Goal: Task Accomplishment & Management: Use online tool/utility

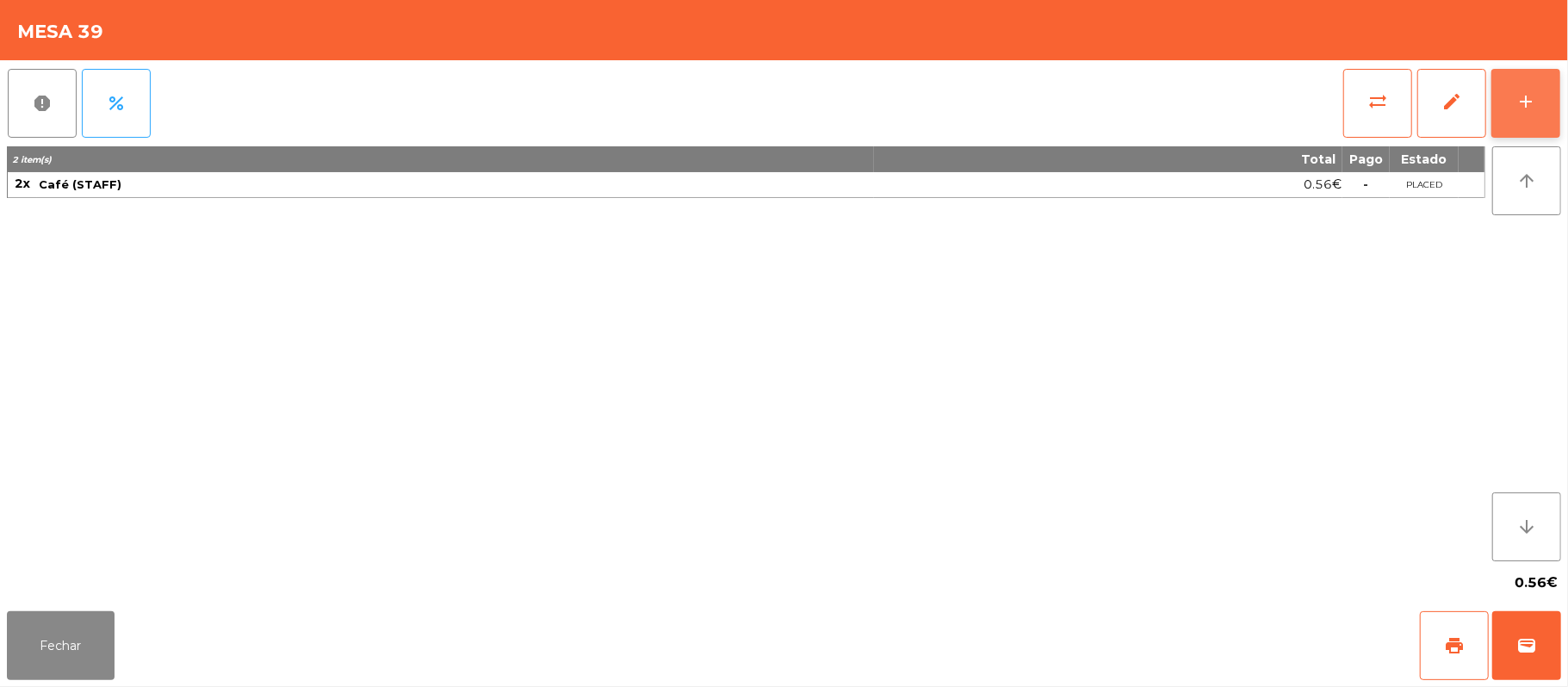
click at [1503, 110] on button "add" at bounding box center [1525, 102] width 68 height 68
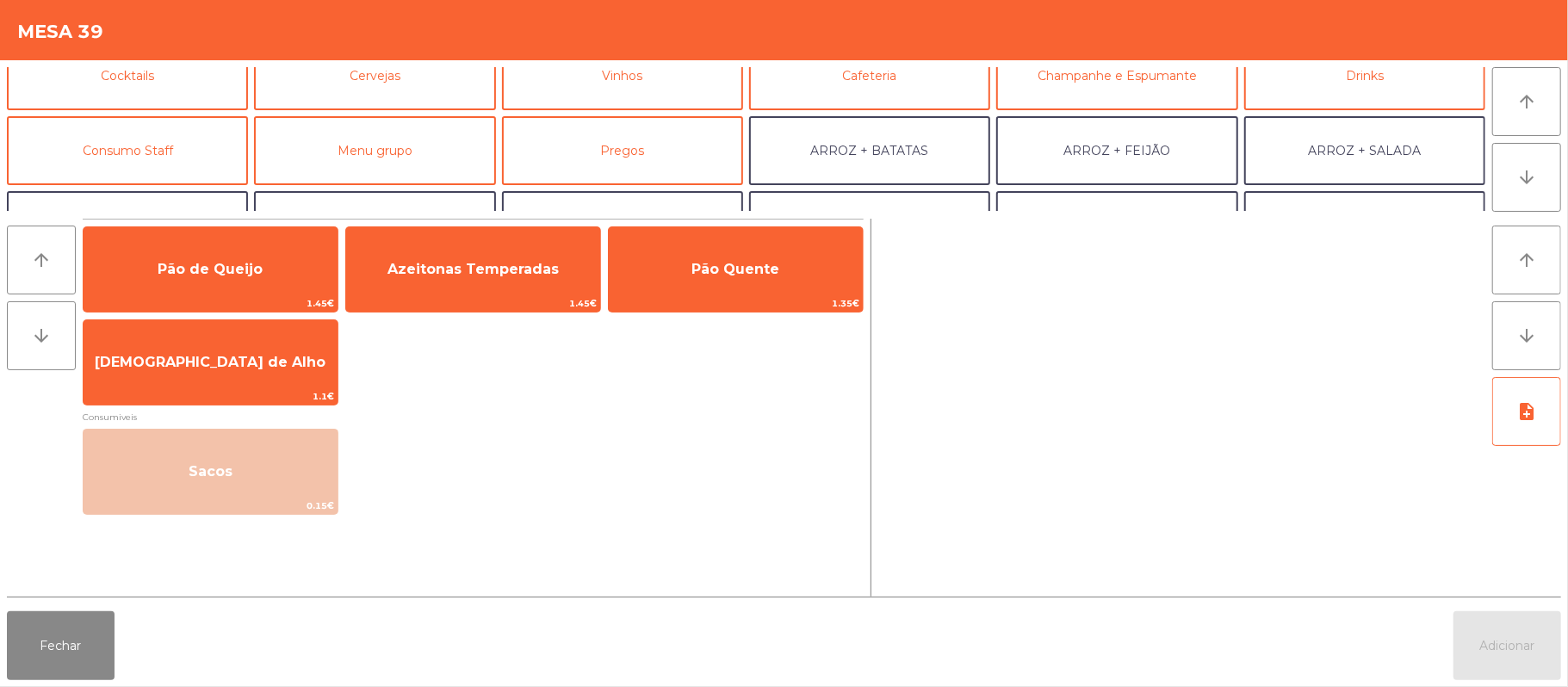
scroll to position [135, 0]
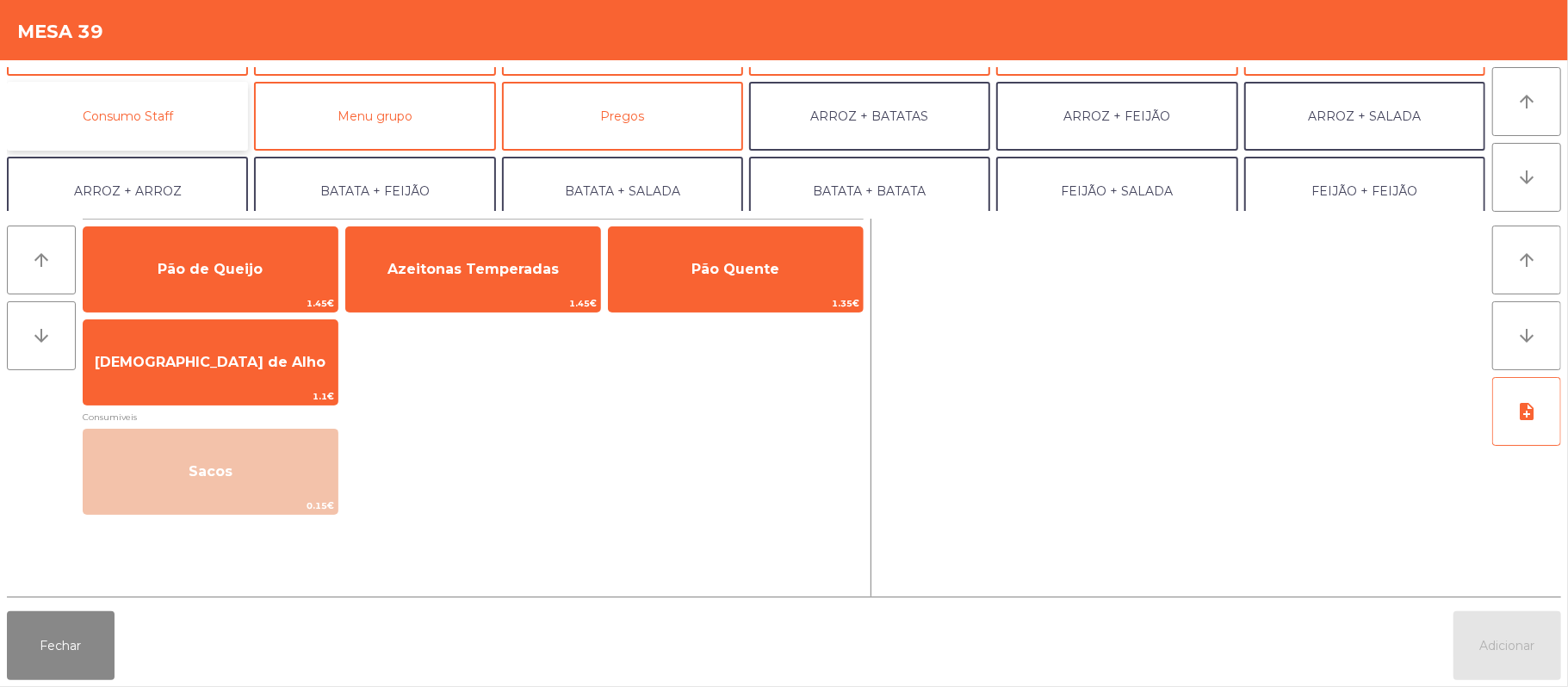
click at [196, 139] on button "Consumo Staff" at bounding box center [128, 116] width 241 height 68
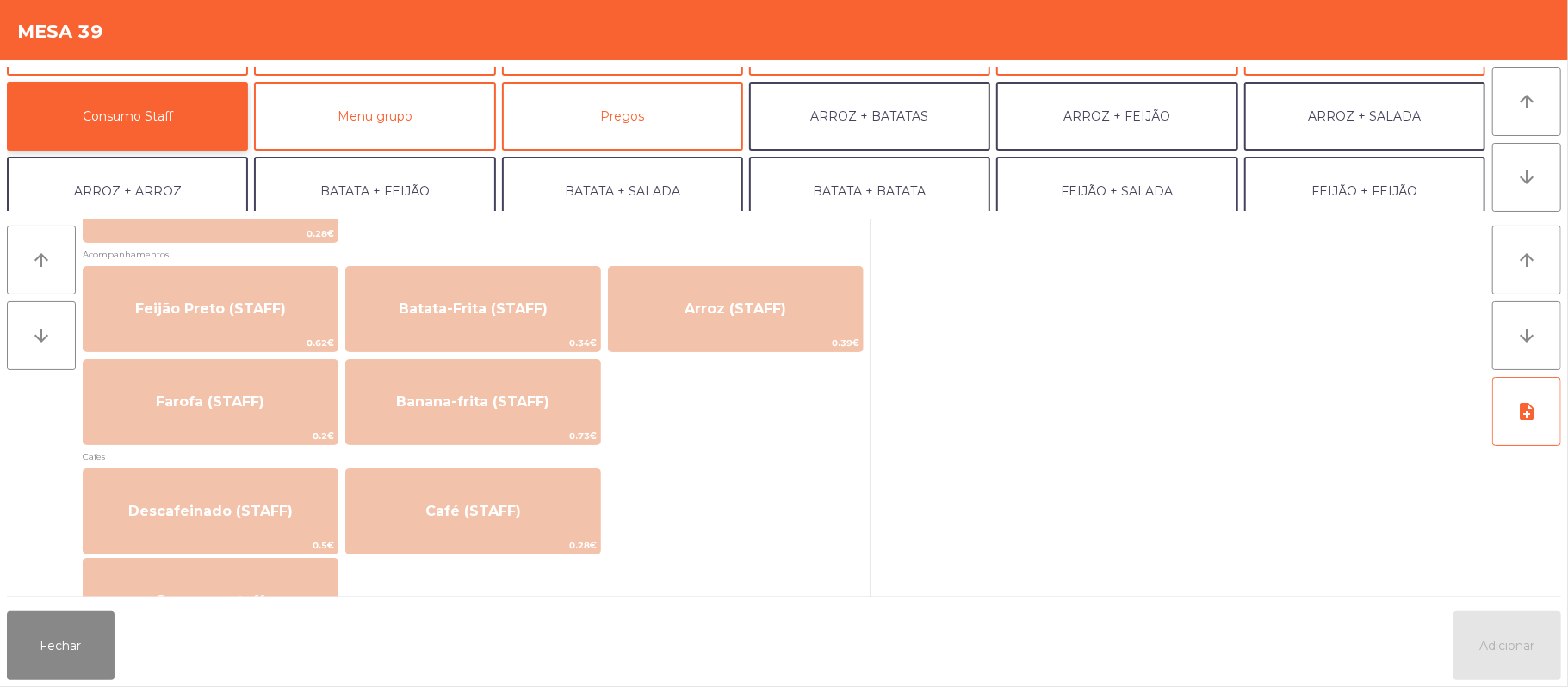
scroll to position [851, 0]
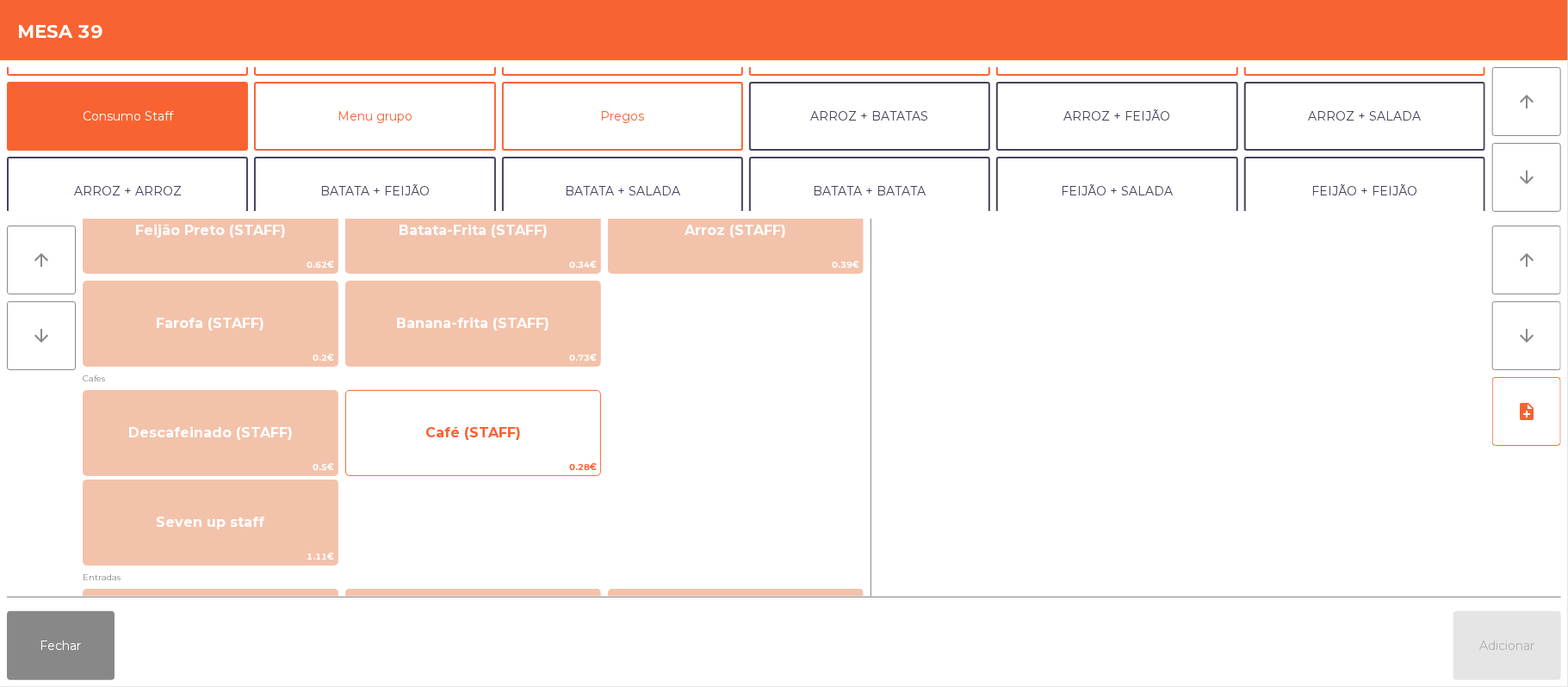
click at [520, 465] on span "0.28€" at bounding box center [473, 467] width 254 height 16
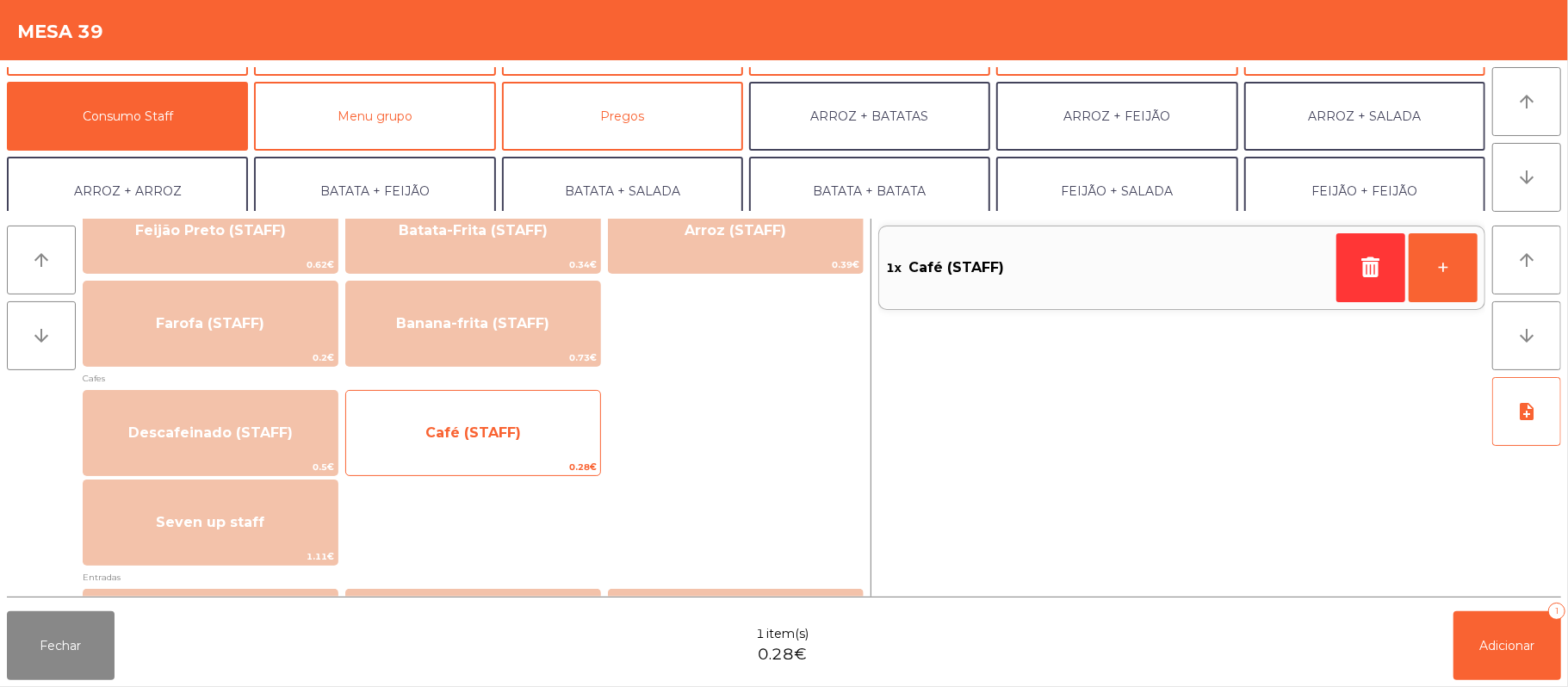
click at [515, 444] on span "Café (STAFF)" at bounding box center [473, 432] width 254 height 47
click at [513, 451] on span "Café (STAFF)" at bounding box center [473, 432] width 254 height 47
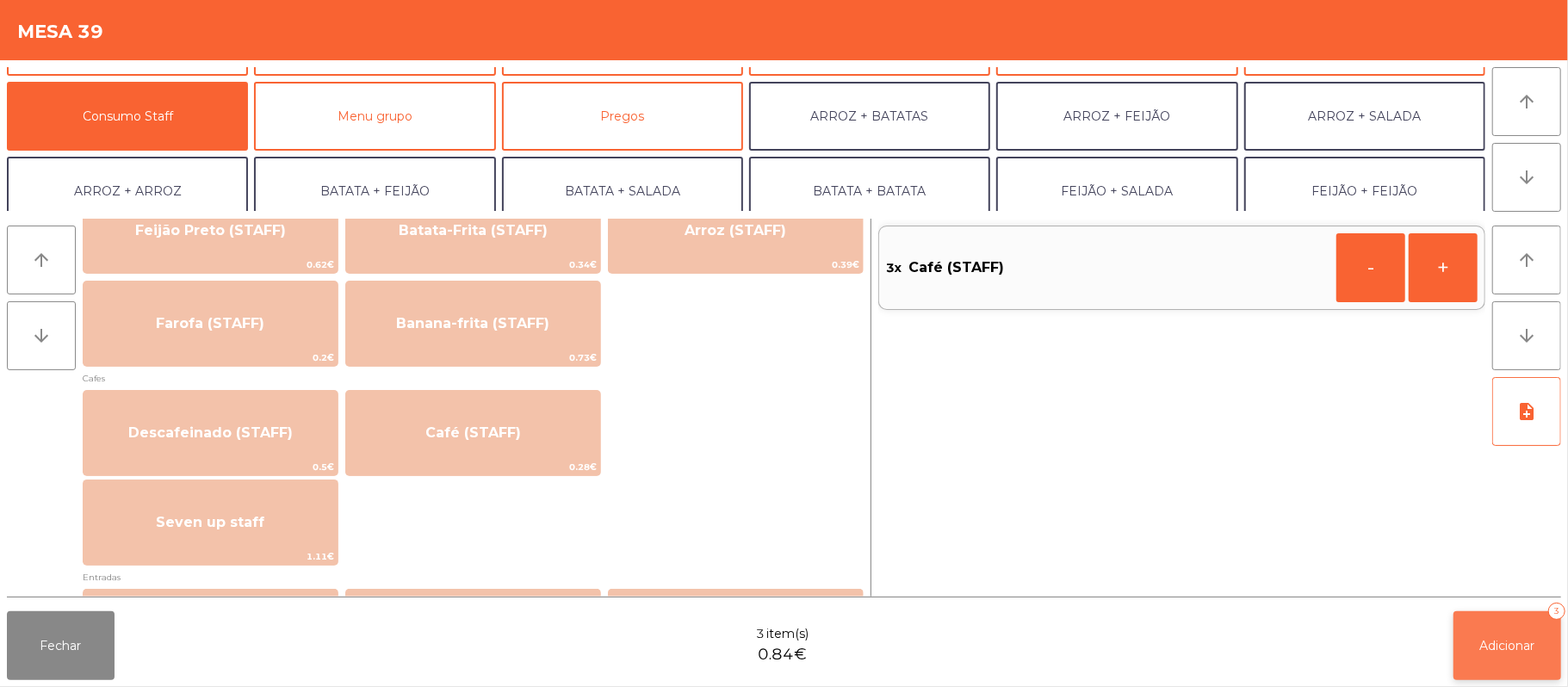
click at [1510, 623] on button "Adicionar 3" at bounding box center [1507, 645] width 108 height 68
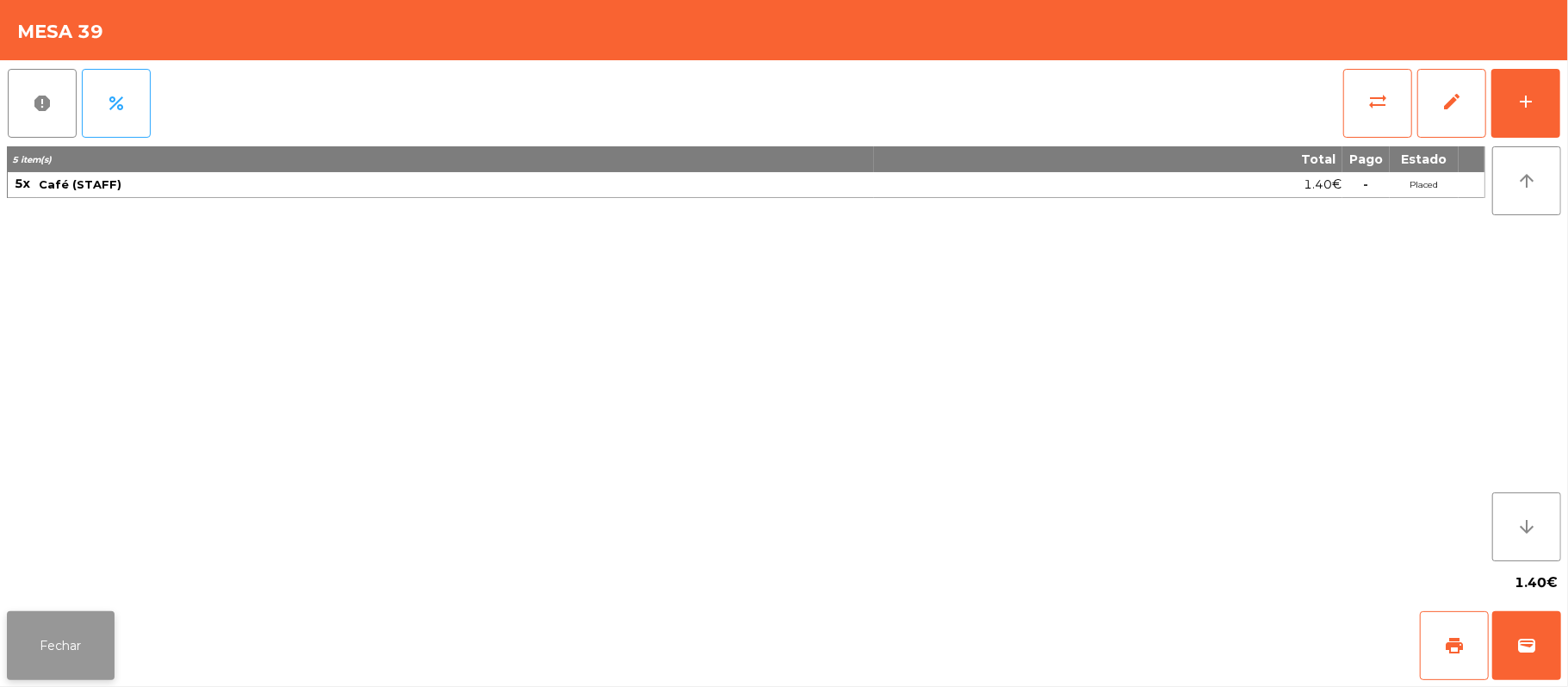
click at [47, 618] on button "Fechar" at bounding box center [61, 645] width 108 height 68
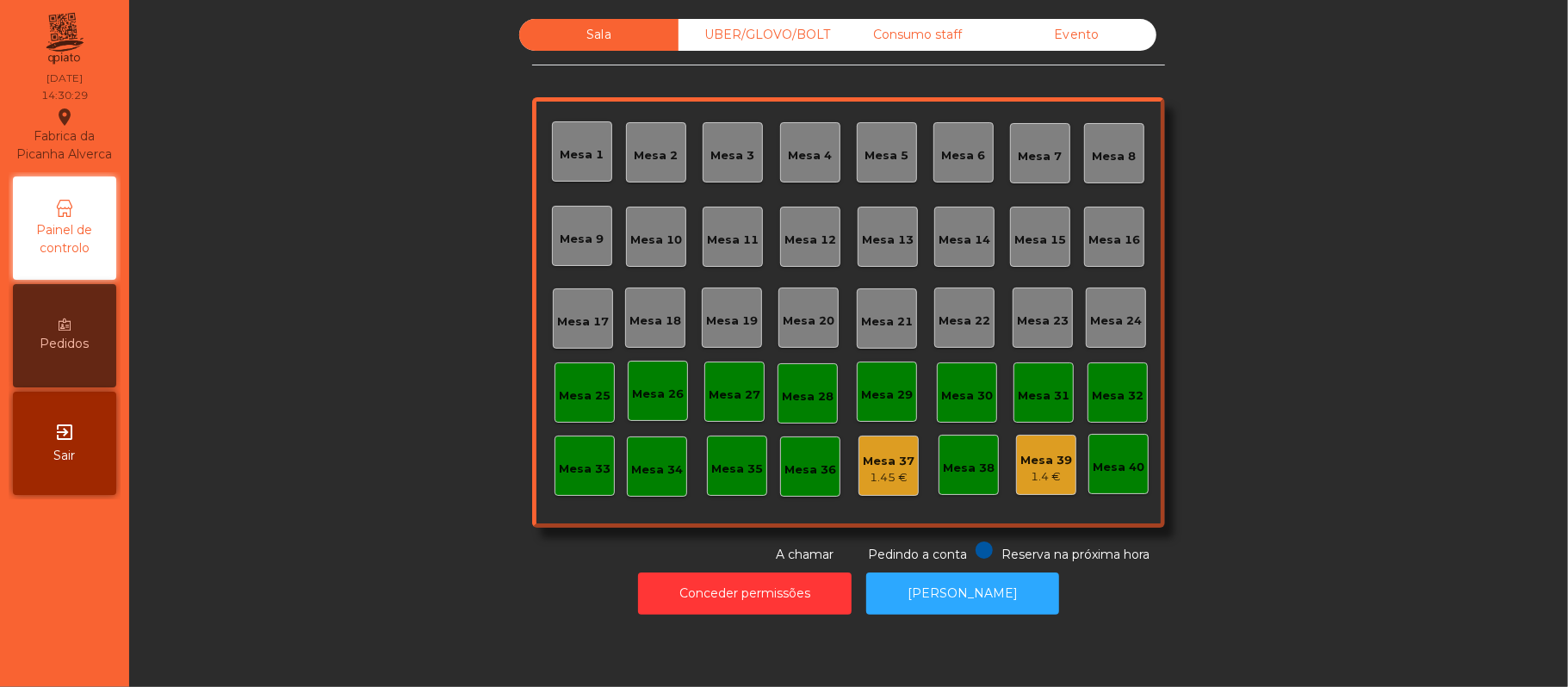
click at [941, 36] on div "Consumo staff" at bounding box center [917, 35] width 160 height 32
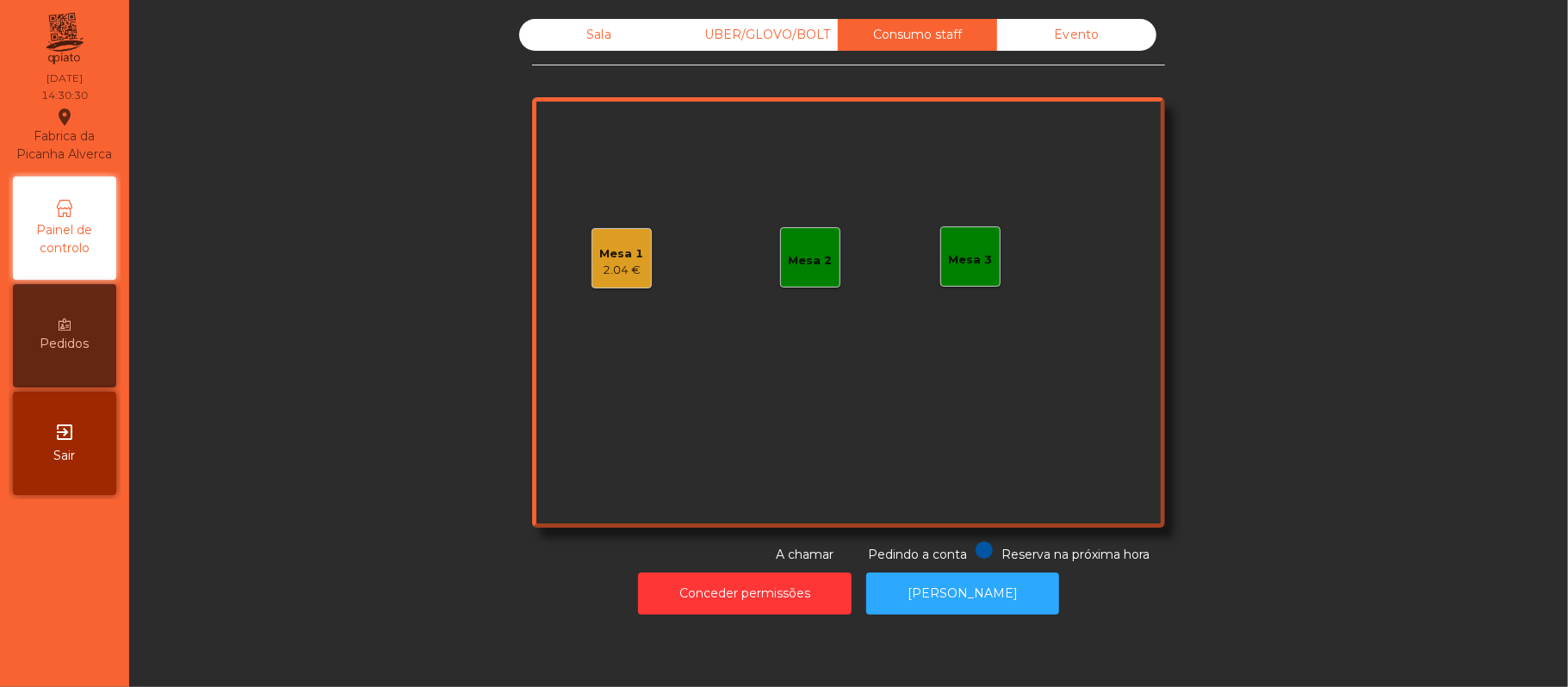
click at [982, 255] on div "Mesa 3" at bounding box center [970, 256] width 60 height 60
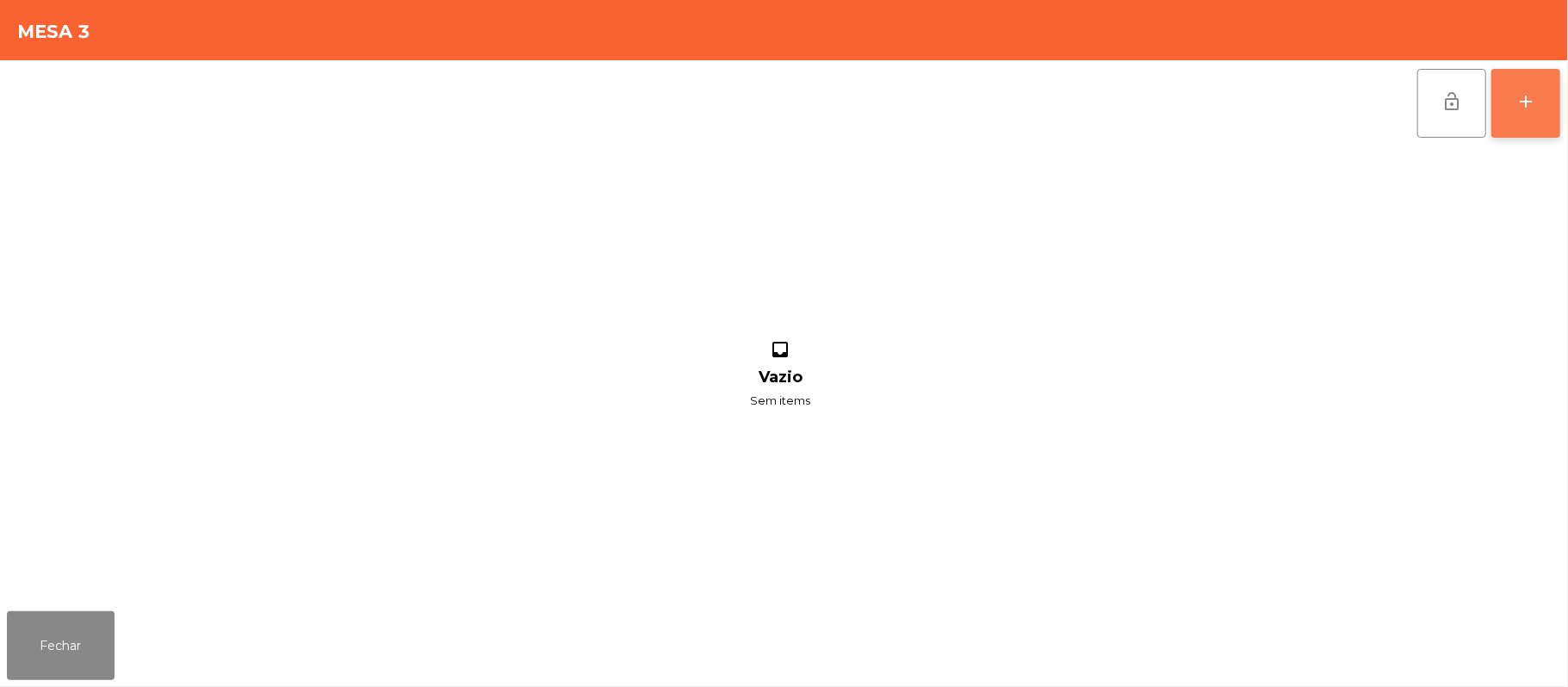
click at [1515, 99] on div "add" at bounding box center [1525, 101] width 21 height 21
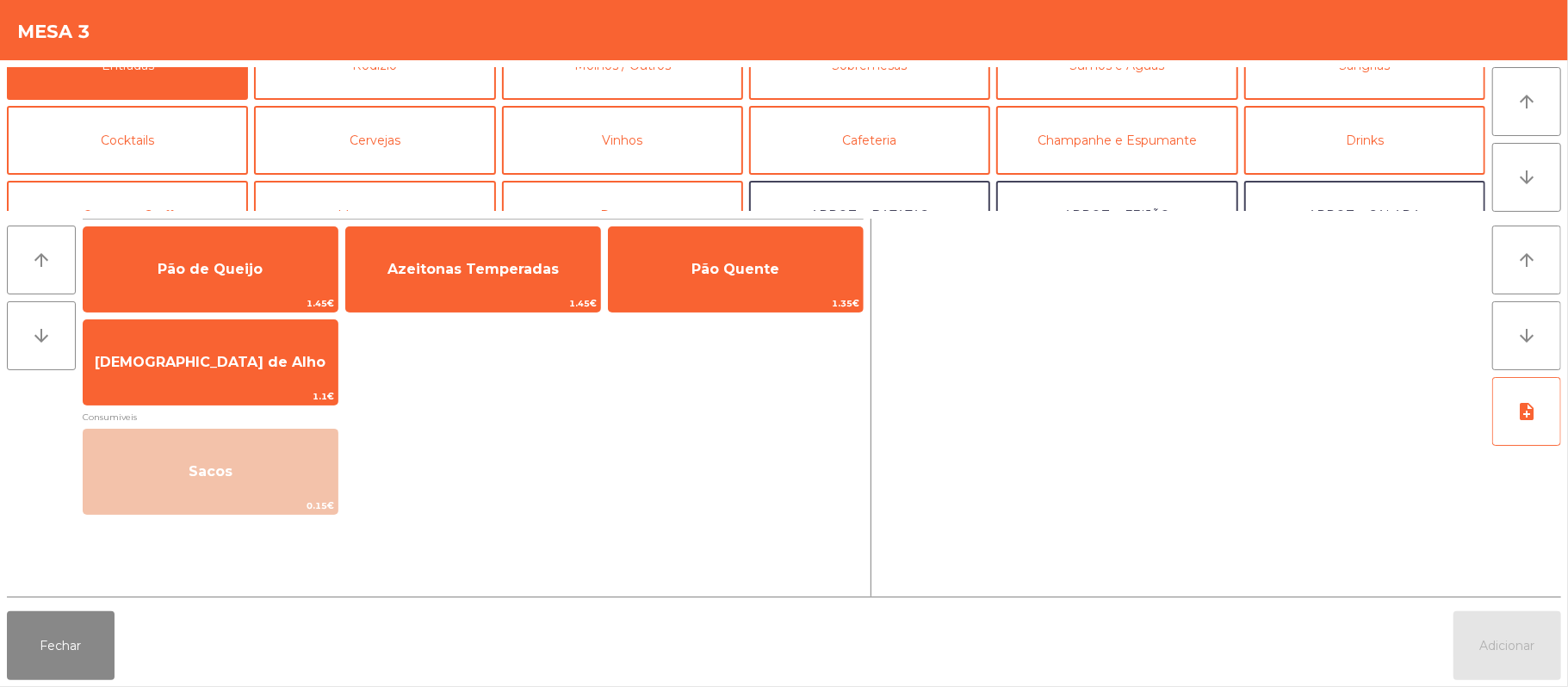
scroll to position [41, 0]
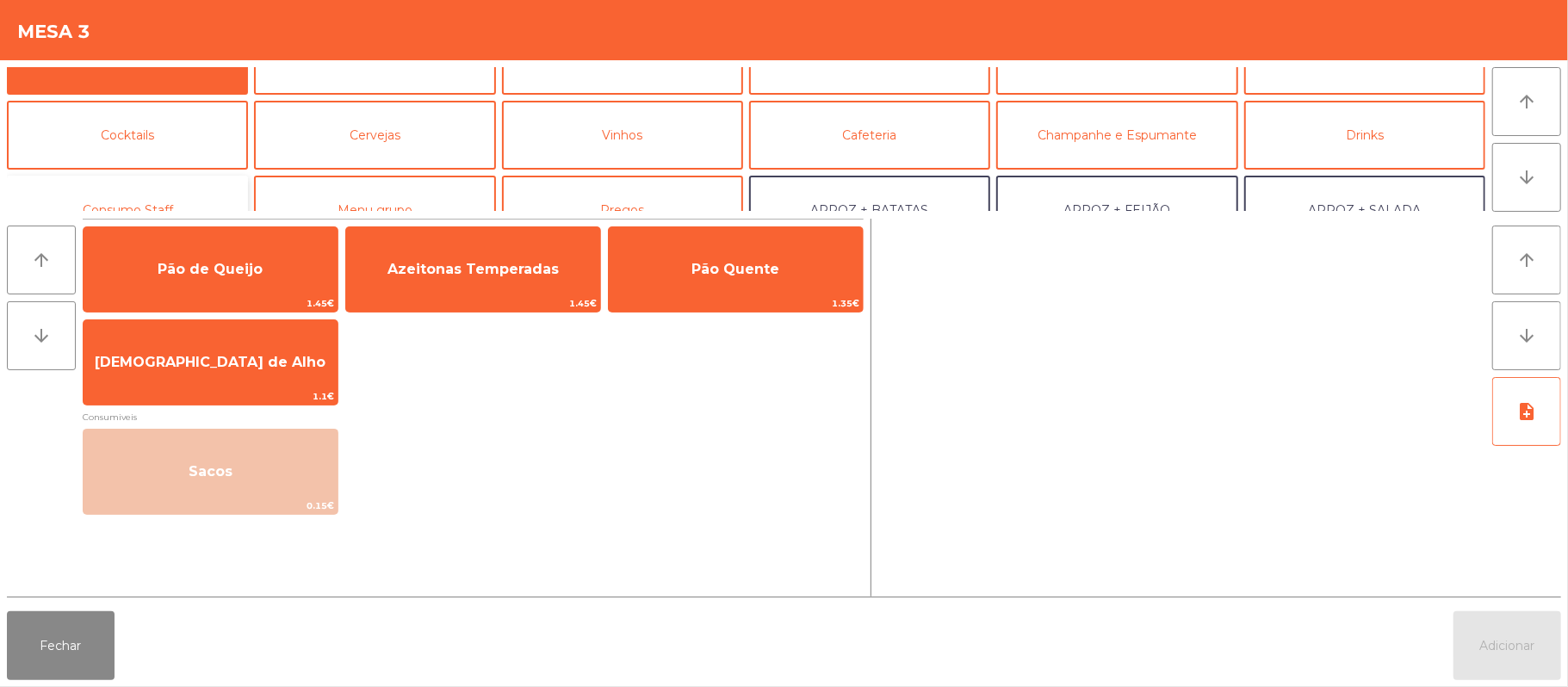
click at [183, 200] on button "Consumo Staff" at bounding box center [128, 209] width 241 height 68
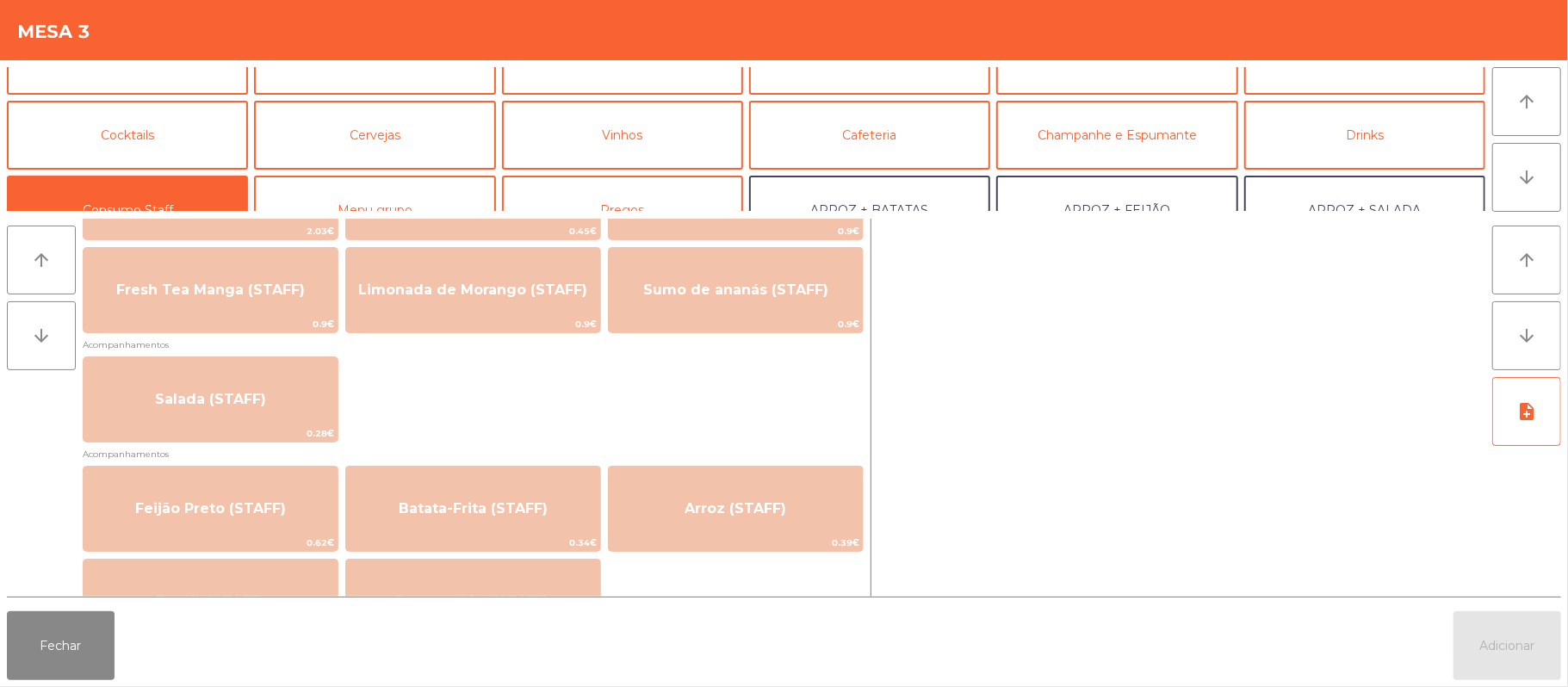
scroll to position [690, 0]
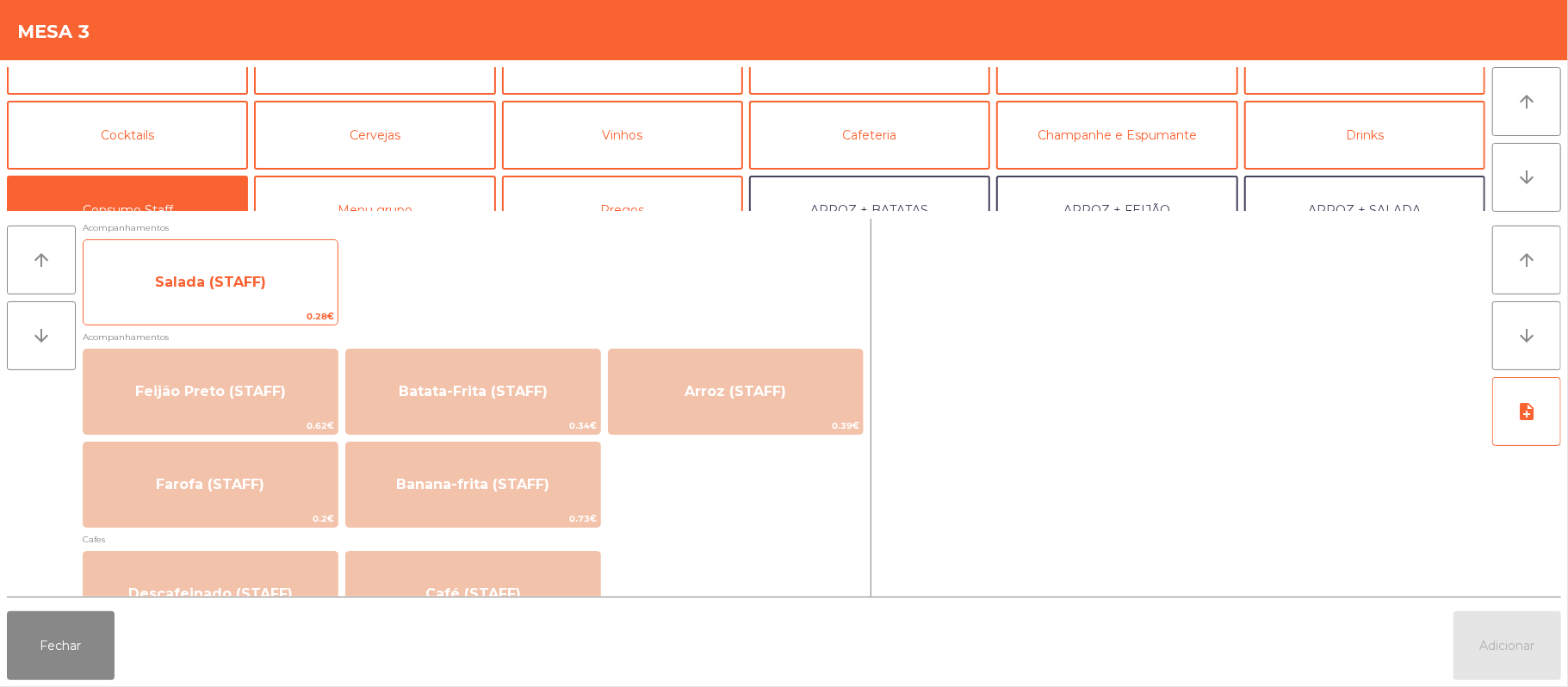
click at [298, 297] on span "Salada (STAFF)" at bounding box center [210, 282] width 254 height 47
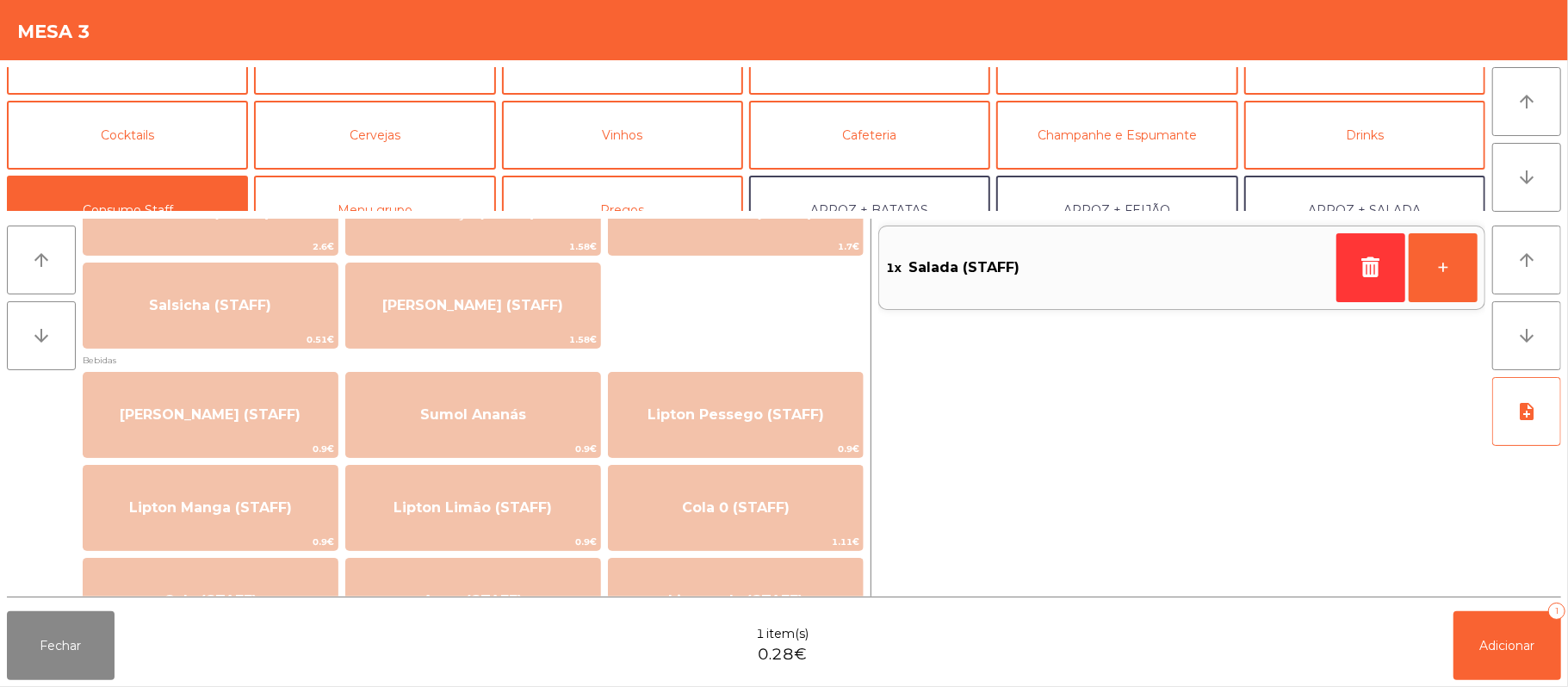
scroll to position [0, 0]
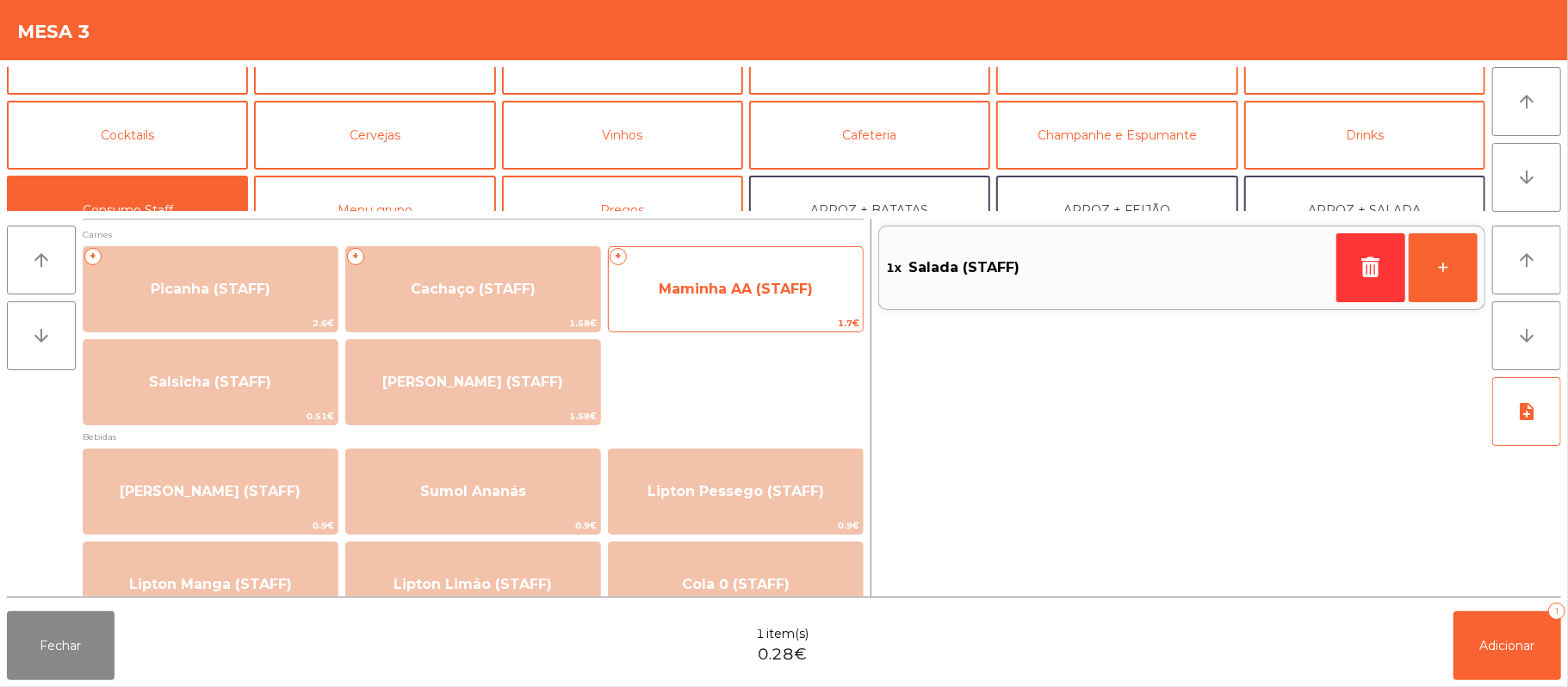
click at [745, 303] on span "Maminha AA (STAFF)" at bounding box center [736, 288] width 254 height 47
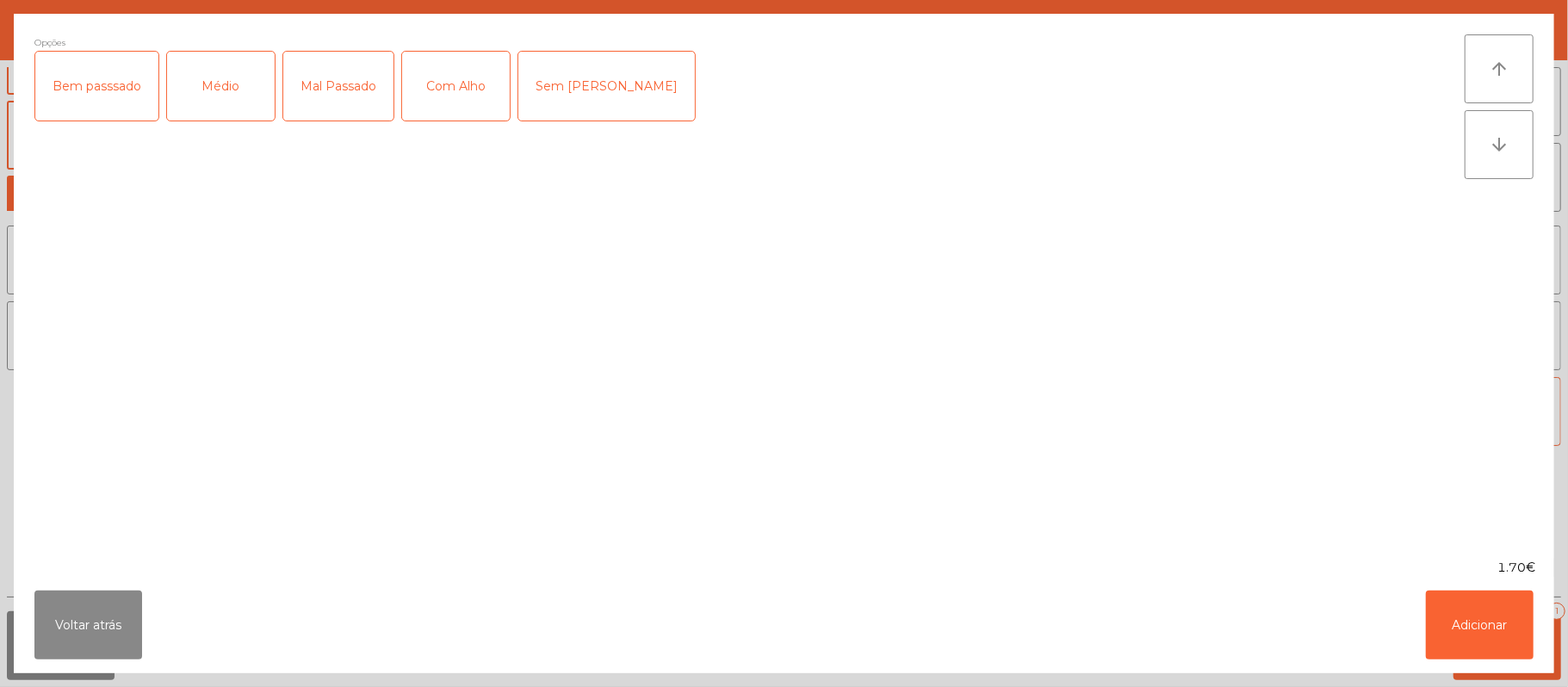
click at [221, 99] on div "Médio" at bounding box center [221, 86] width 108 height 68
click at [447, 60] on div "Com Alho" at bounding box center [455, 86] width 108 height 68
click at [1481, 616] on button "Adicionar" at bounding box center [1479, 624] width 108 height 68
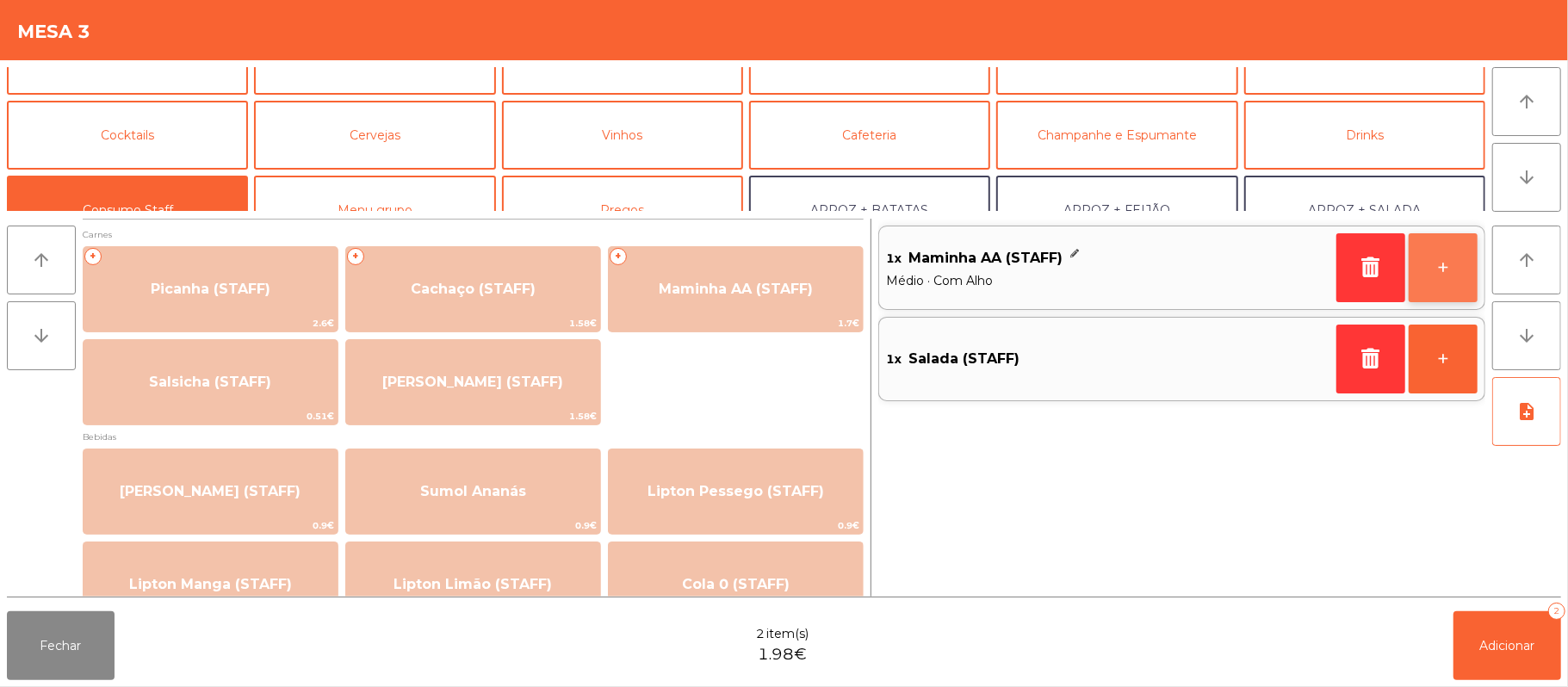
click at [1434, 272] on button "+" at bounding box center [1442, 267] width 68 height 68
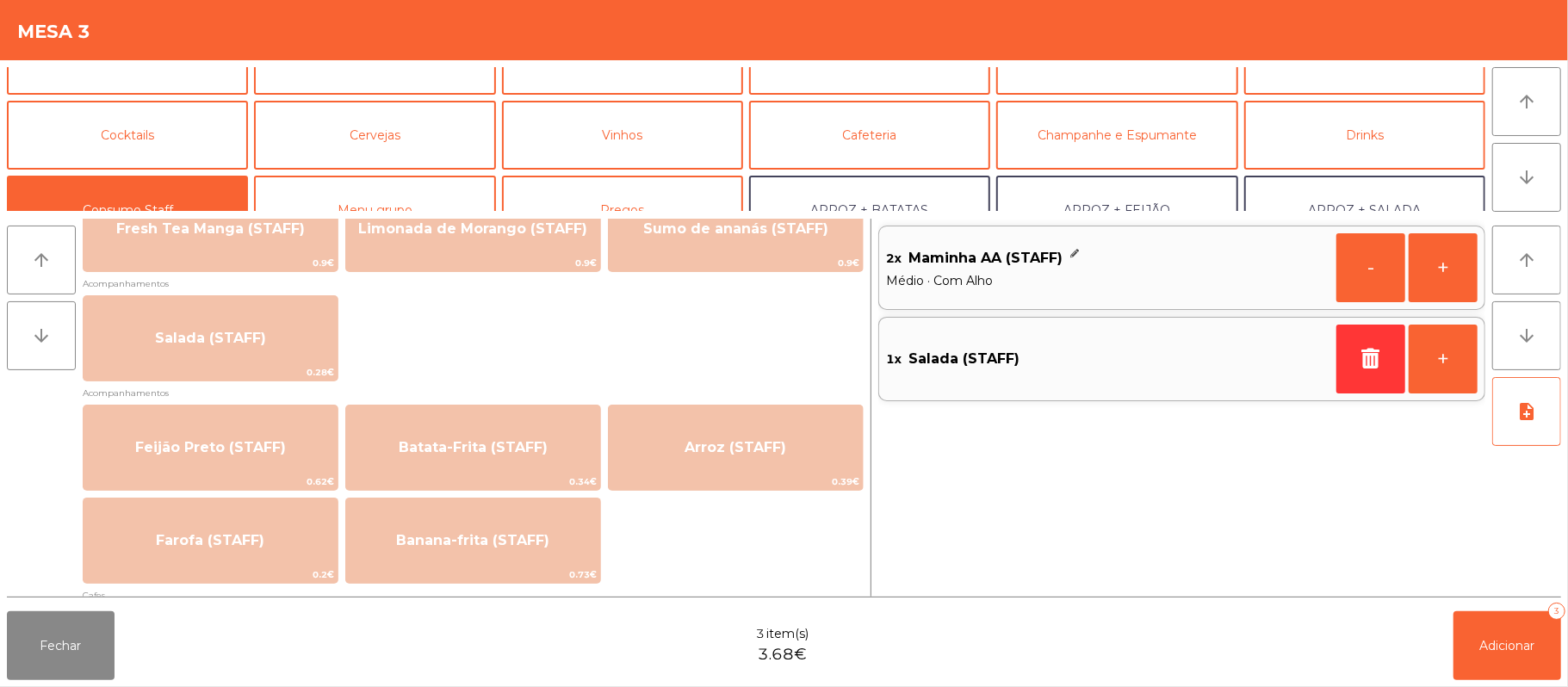
scroll to position [647, 0]
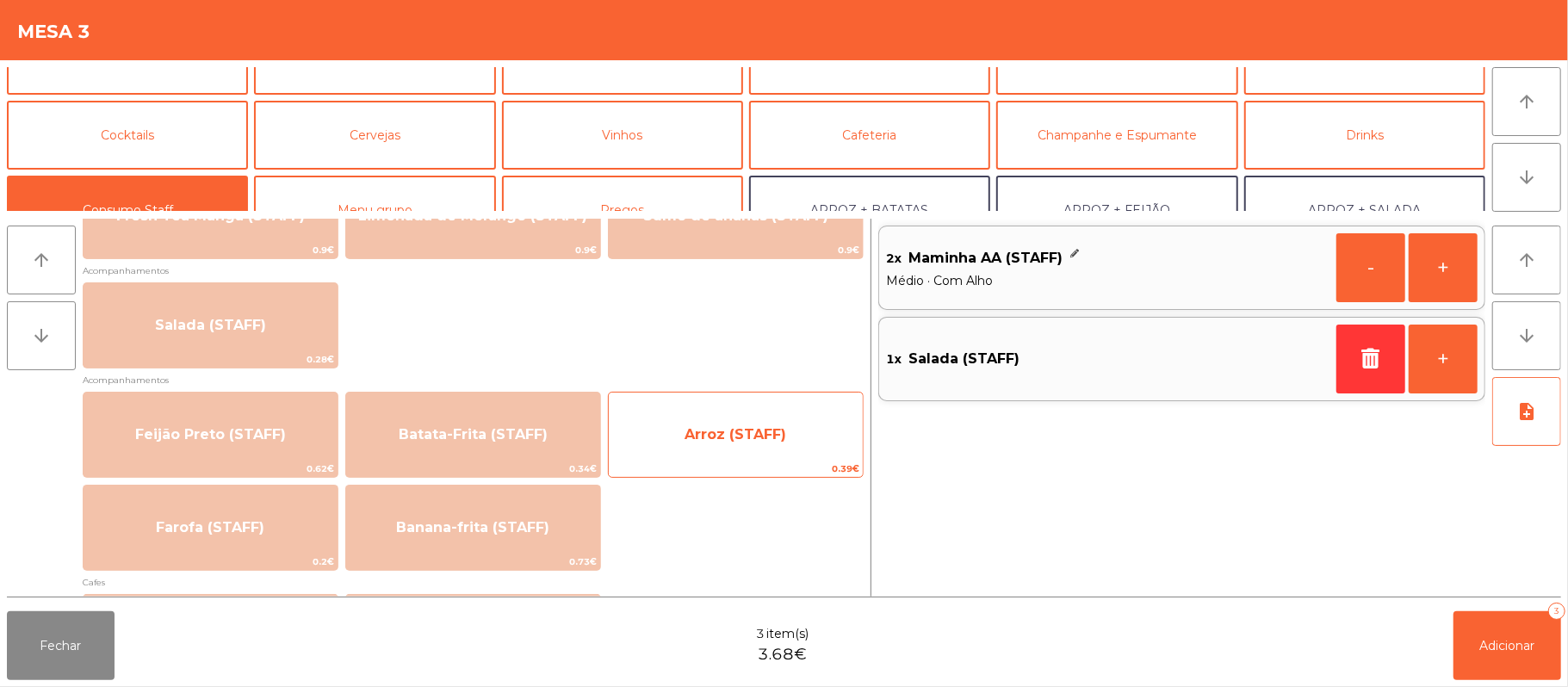
click at [756, 461] on span "0.39€" at bounding box center [736, 469] width 254 height 16
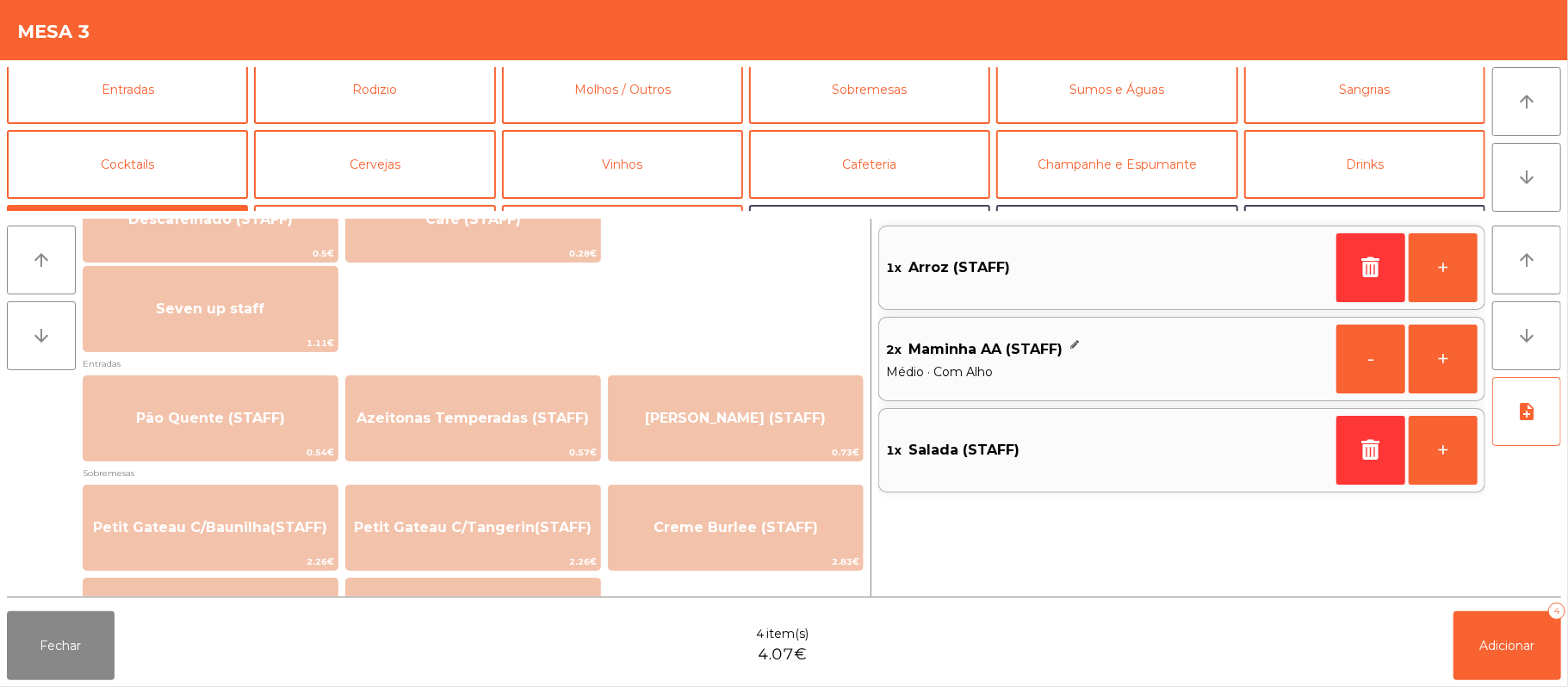
scroll to position [1064, 0]
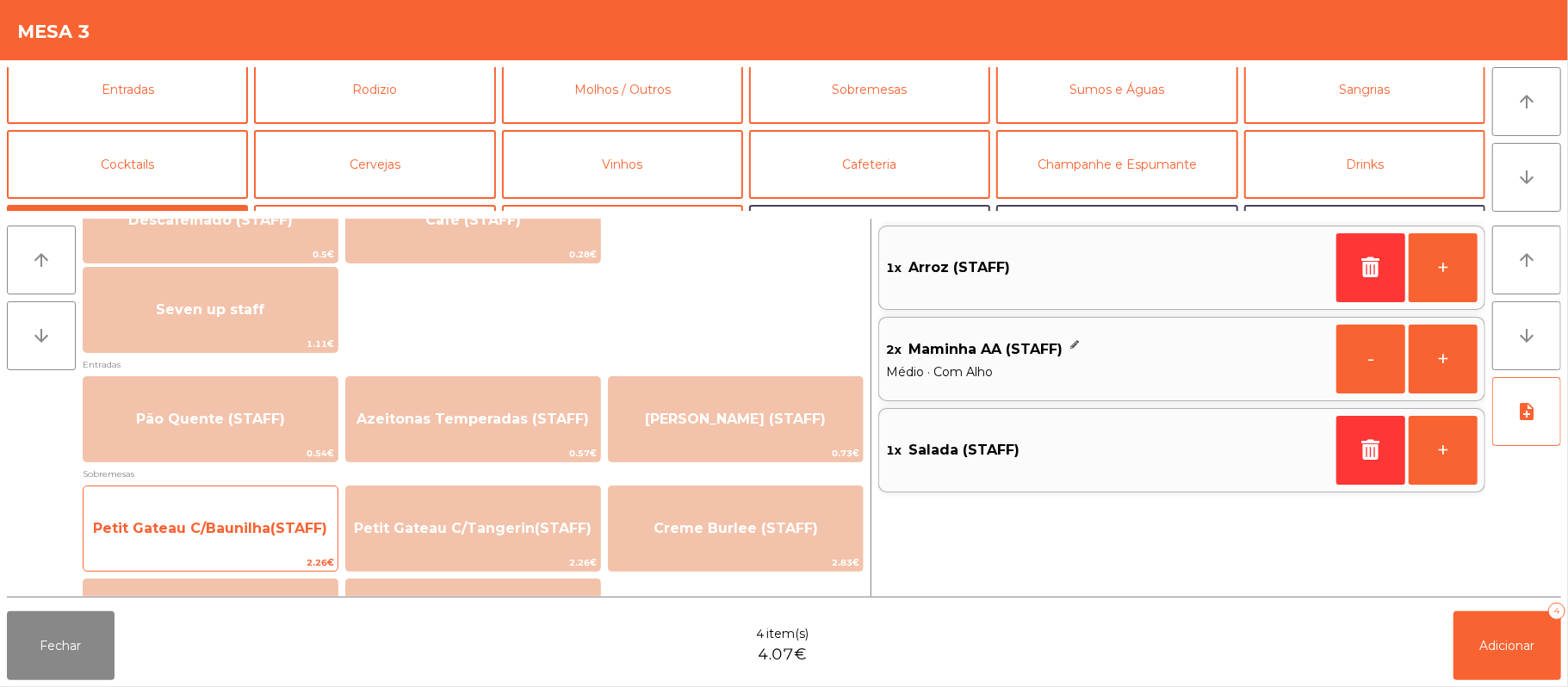
click at [246, 527] on span "Petit Gateau C/Baunilha(STAFF)" at bounding box center [210, 528] width 235 height 16
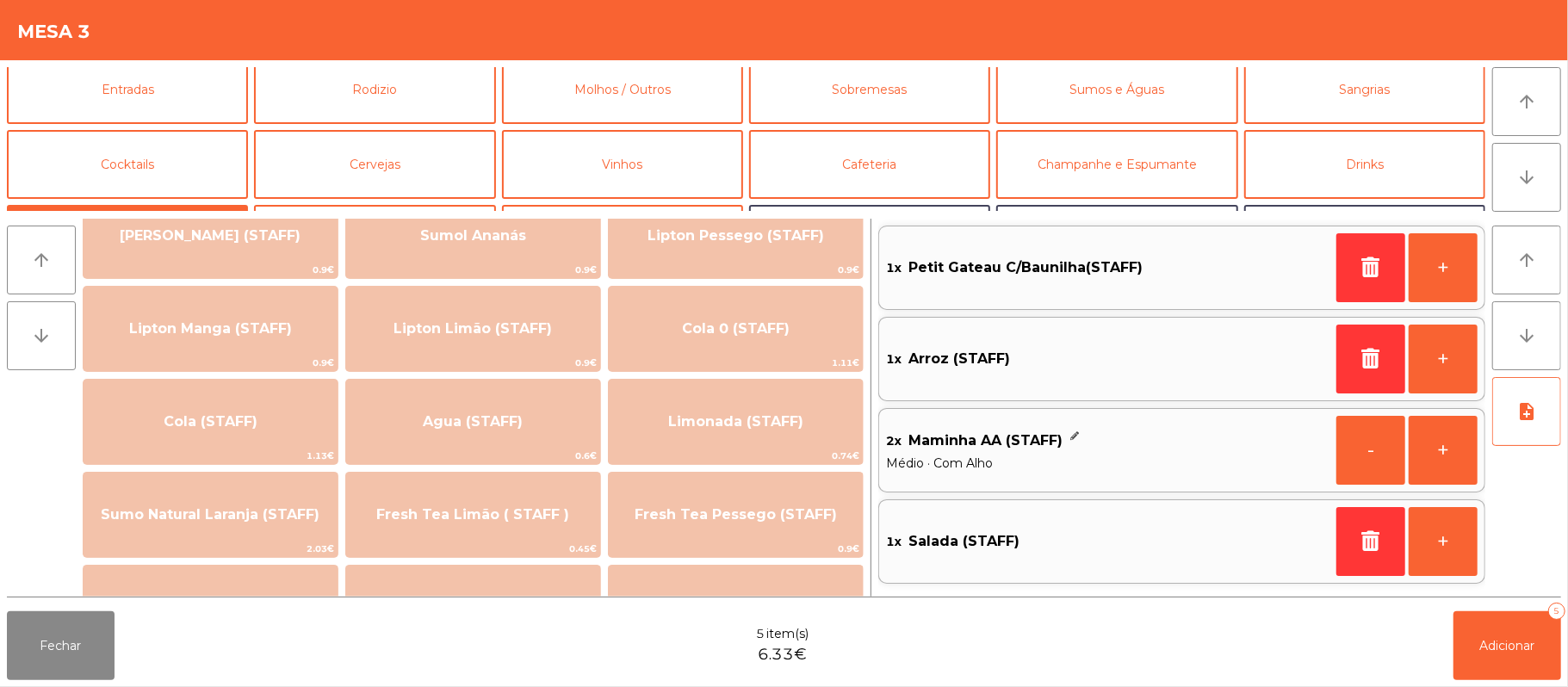
scroll to position [263, 0]
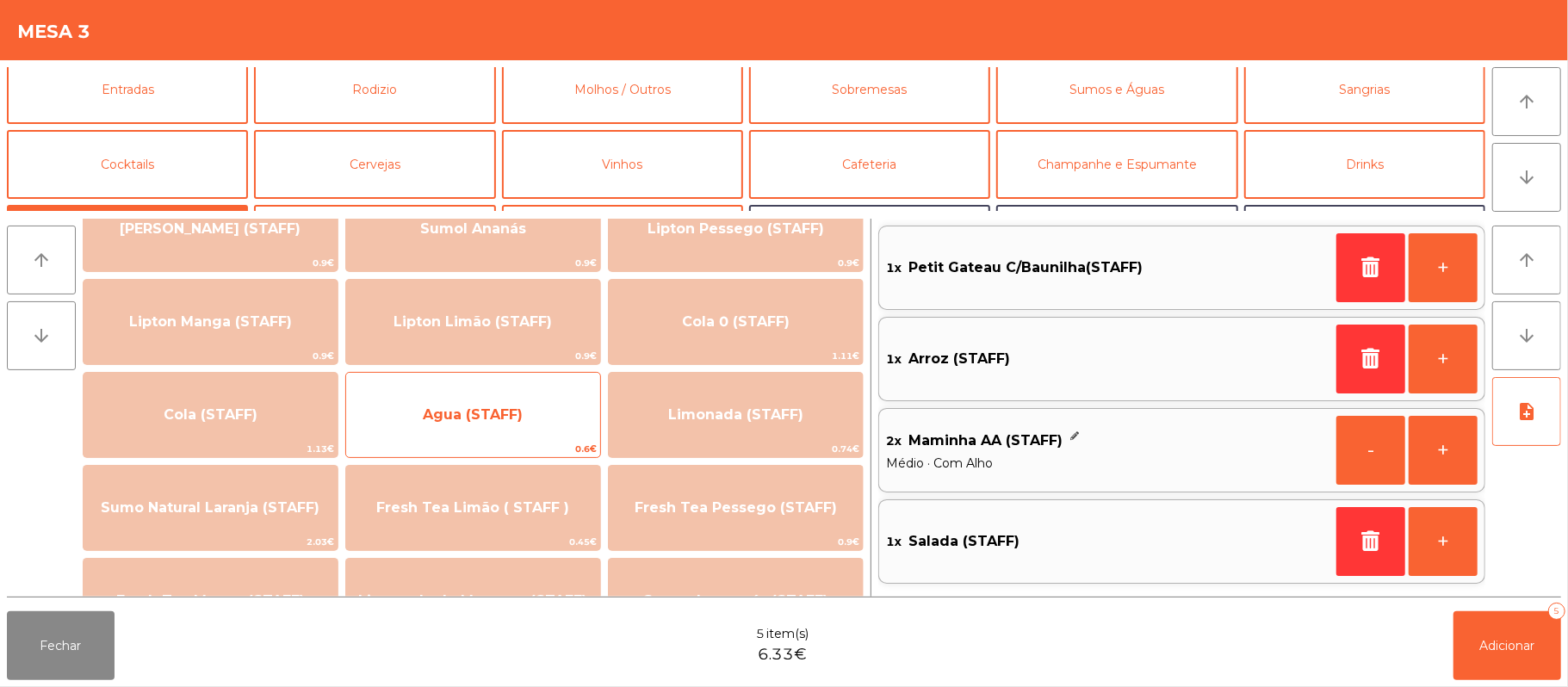
click at [525, 417] on span "Agua (STAFF)" at bounding box center [473, 414] width 254 height 47
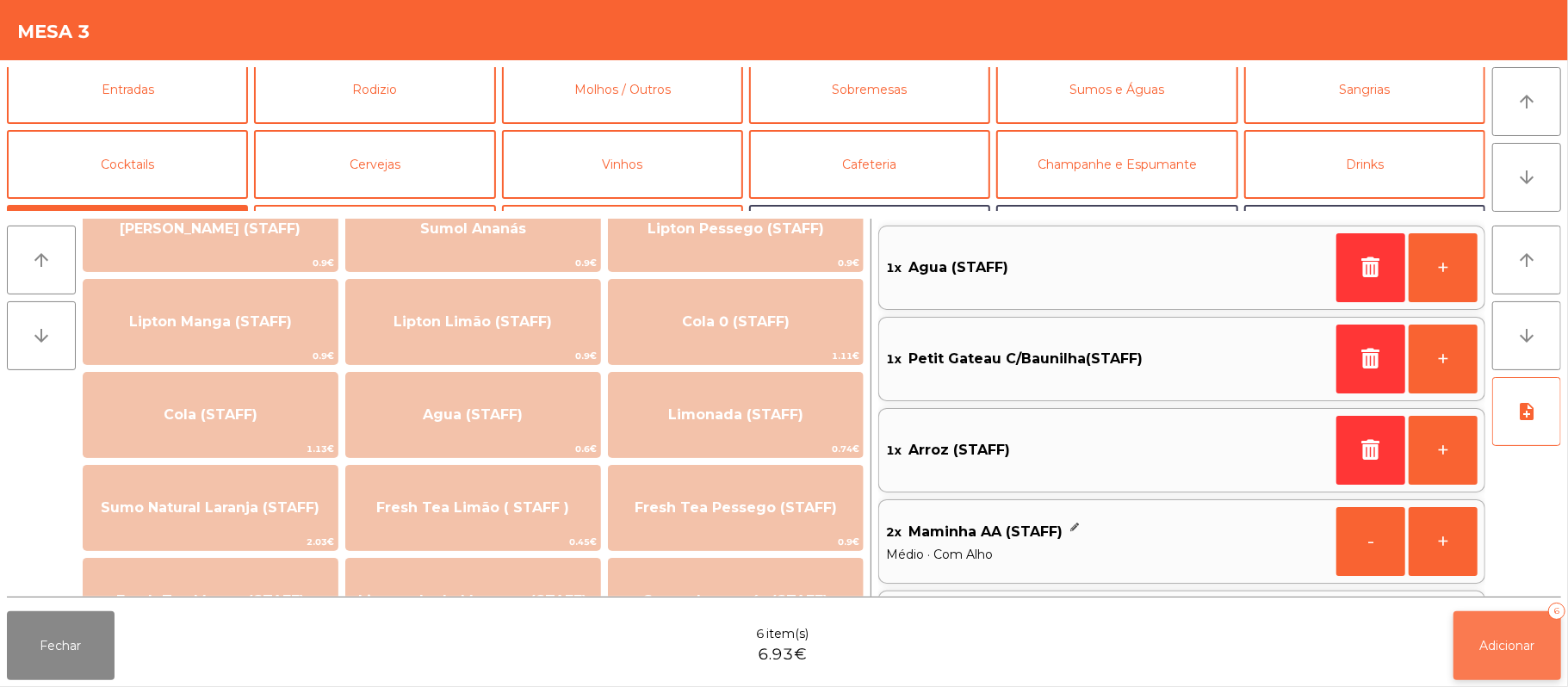
click at [1491, 651] on span "Adicionar" at bounding box center [1507, 645] width 55 height 16
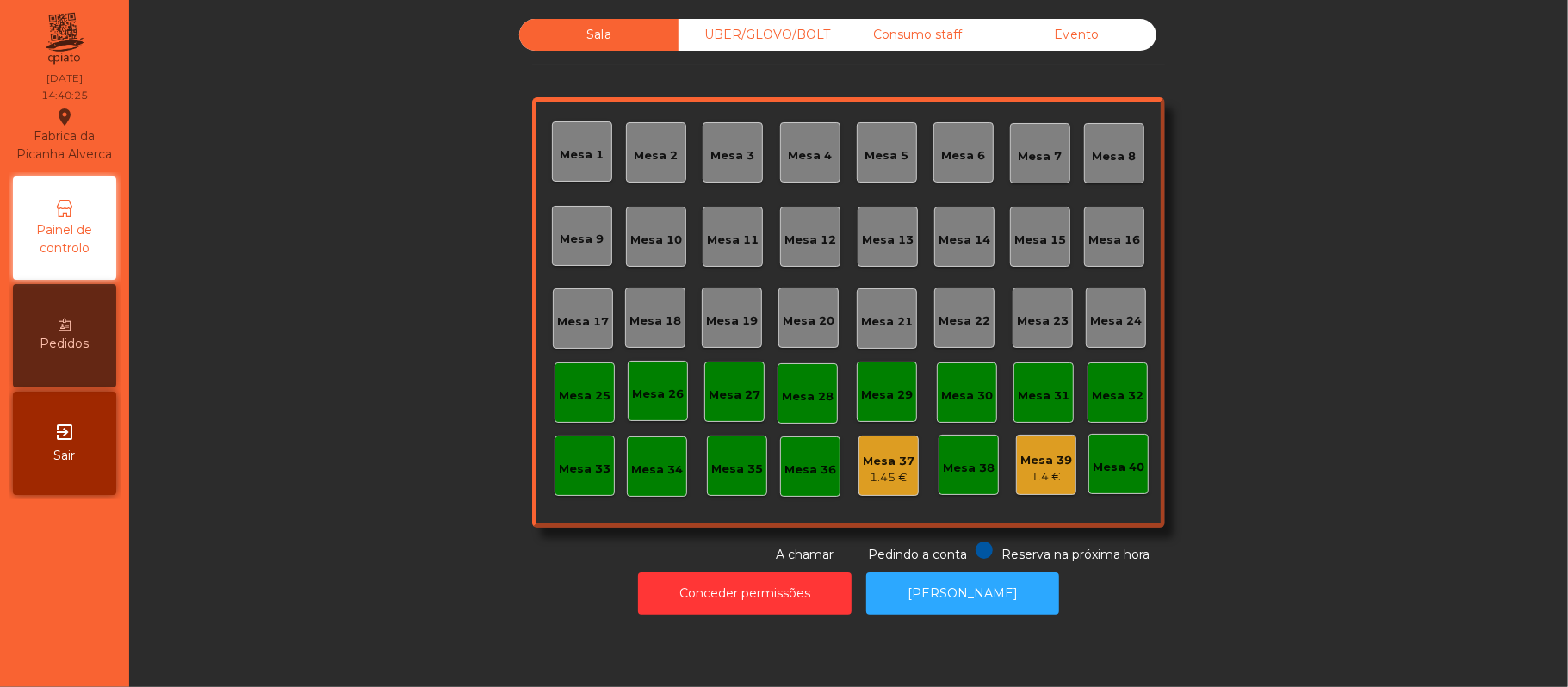
click at [766, 26] on div "UBER/GLOVO/BOLT" at bounding box center [758, 35] width 160 height 32
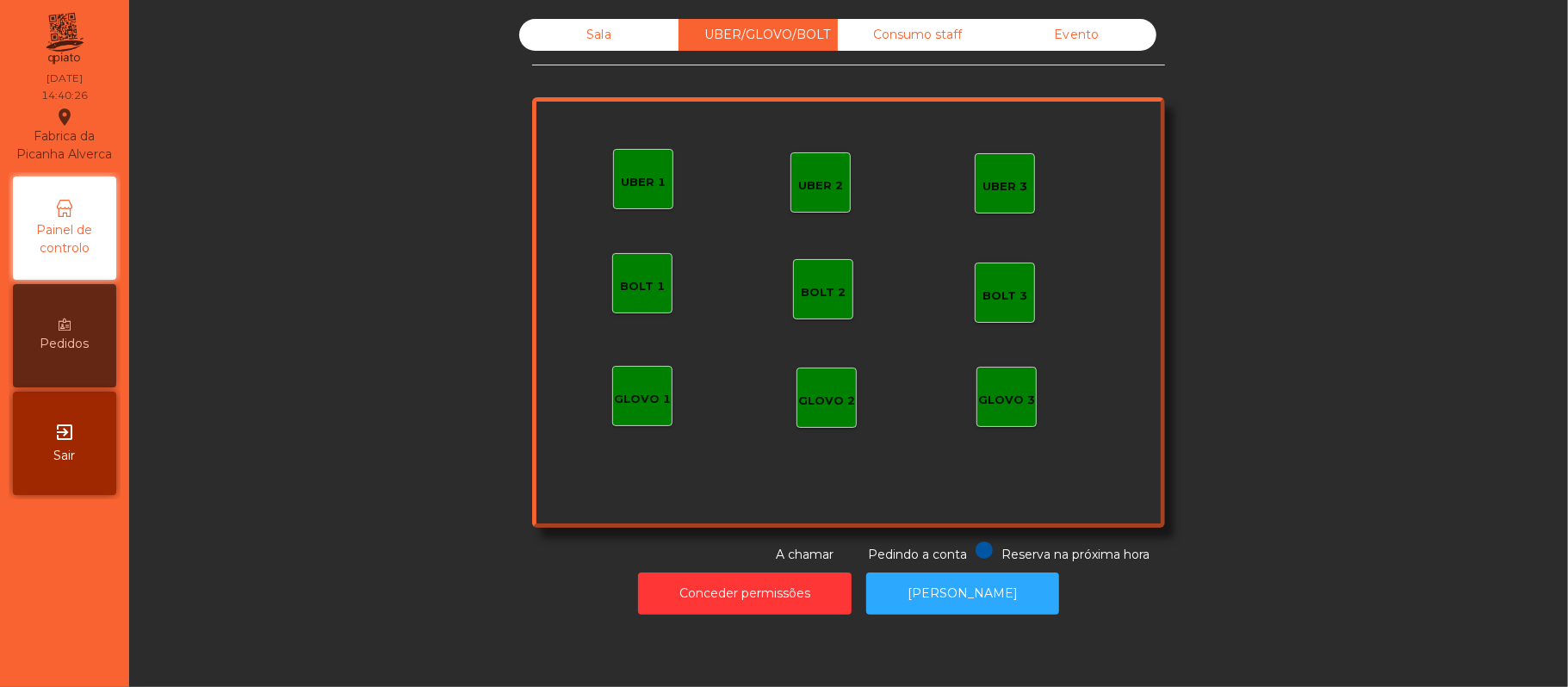
click at [603, 25] on div "Sala" at bounding box center [599, 35] width 160 height 32
